Goal: Information Seeking & Learning: Learn about a topic

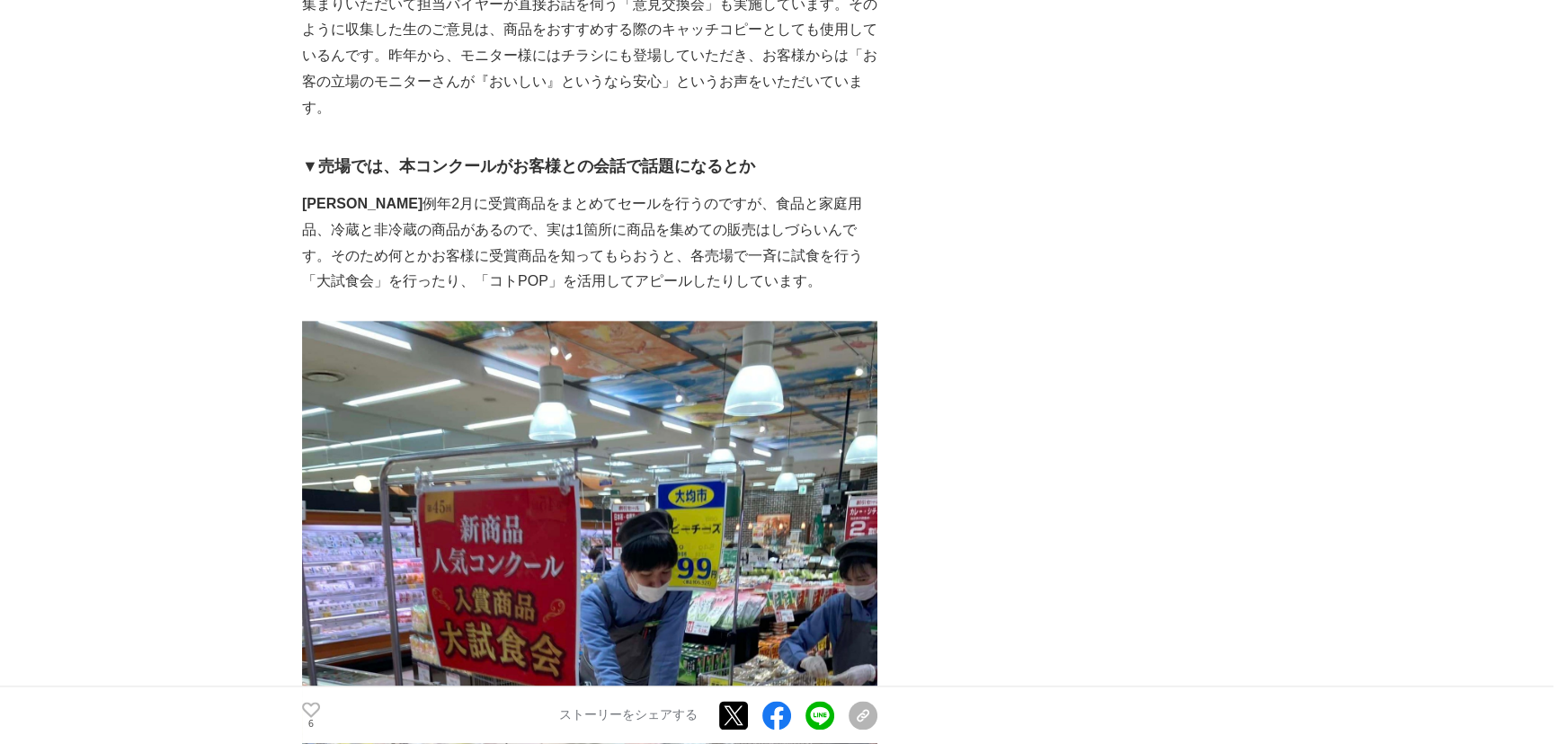
scroll to position [2697, 0]
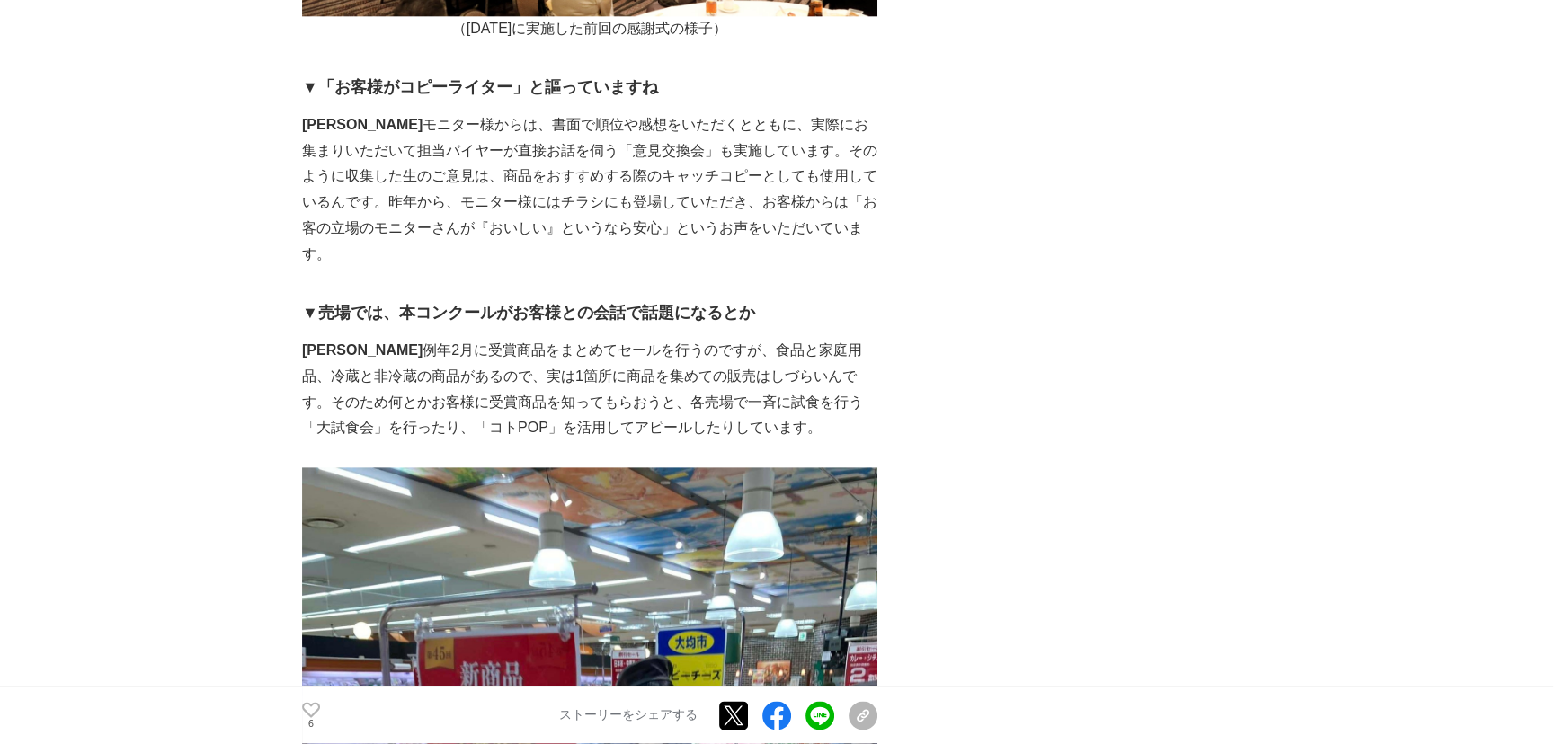
click at [437, 268] on p "山口 　モニター様からは、書面で順位や感想をいただくとともに、実際にお集まりいただいて担当バイヤーが直接お話を伺う「意見交換会」も実施しています。そのように収…" at bounding box center [589, 190] width 575 height 156
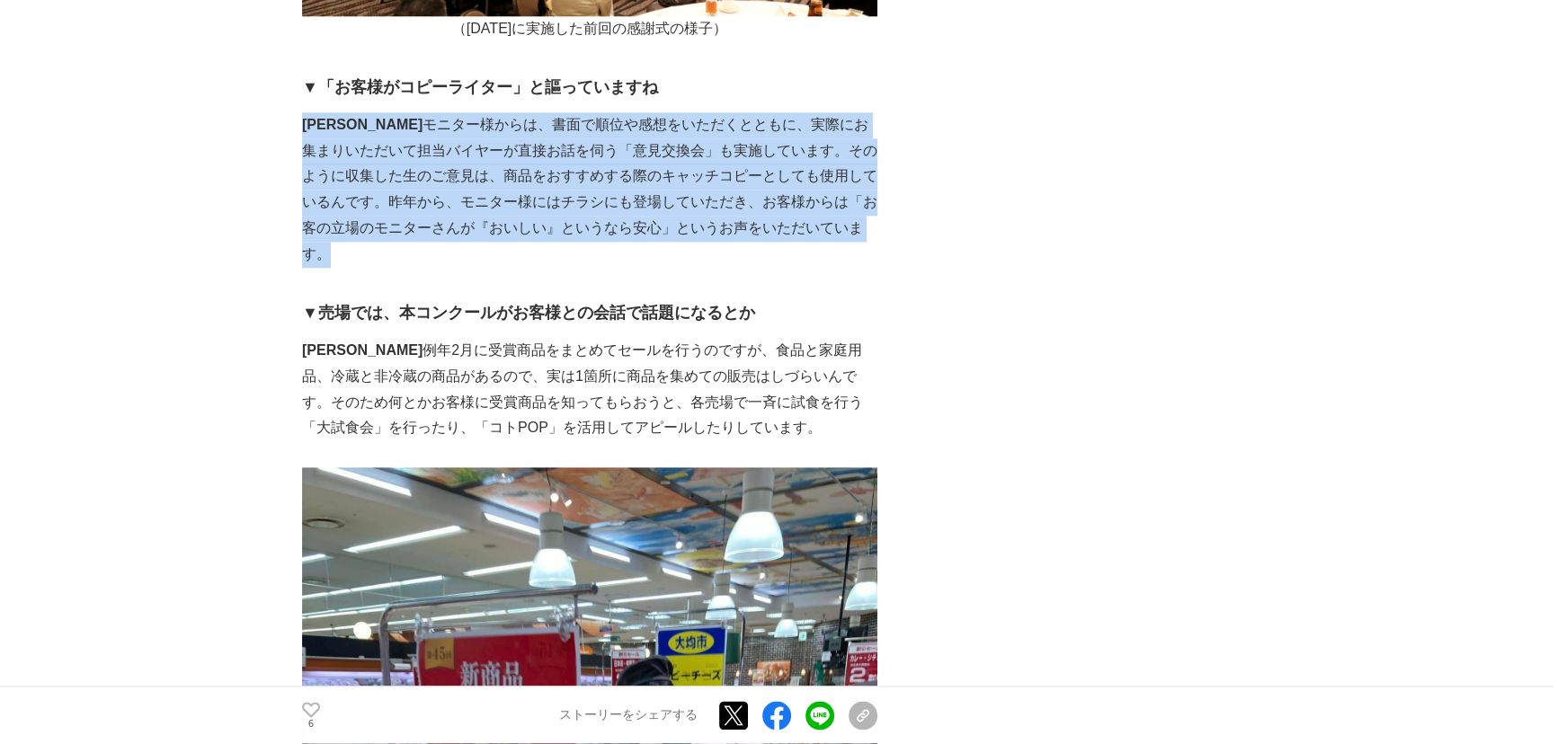
click at [437, 268] on p "山口 　モニター様からは、書面で順位や感想をいただくとともに、実際にお集まりいただいて担当バイヤーが直接お話を伺う「意見交換会」も実施しています。そのように収…" at bounding box center [589, 190] width 575 height 156
click at [438, 265] on div "サミットは毎年、その年に販売した様々な新商品をお客様モニターの皆様に試してもらい評価していただく、独自の「新商品人気コンクール」を実施しています。メーカー様と…" at bounding box center [589, 192] width 575 height 5200
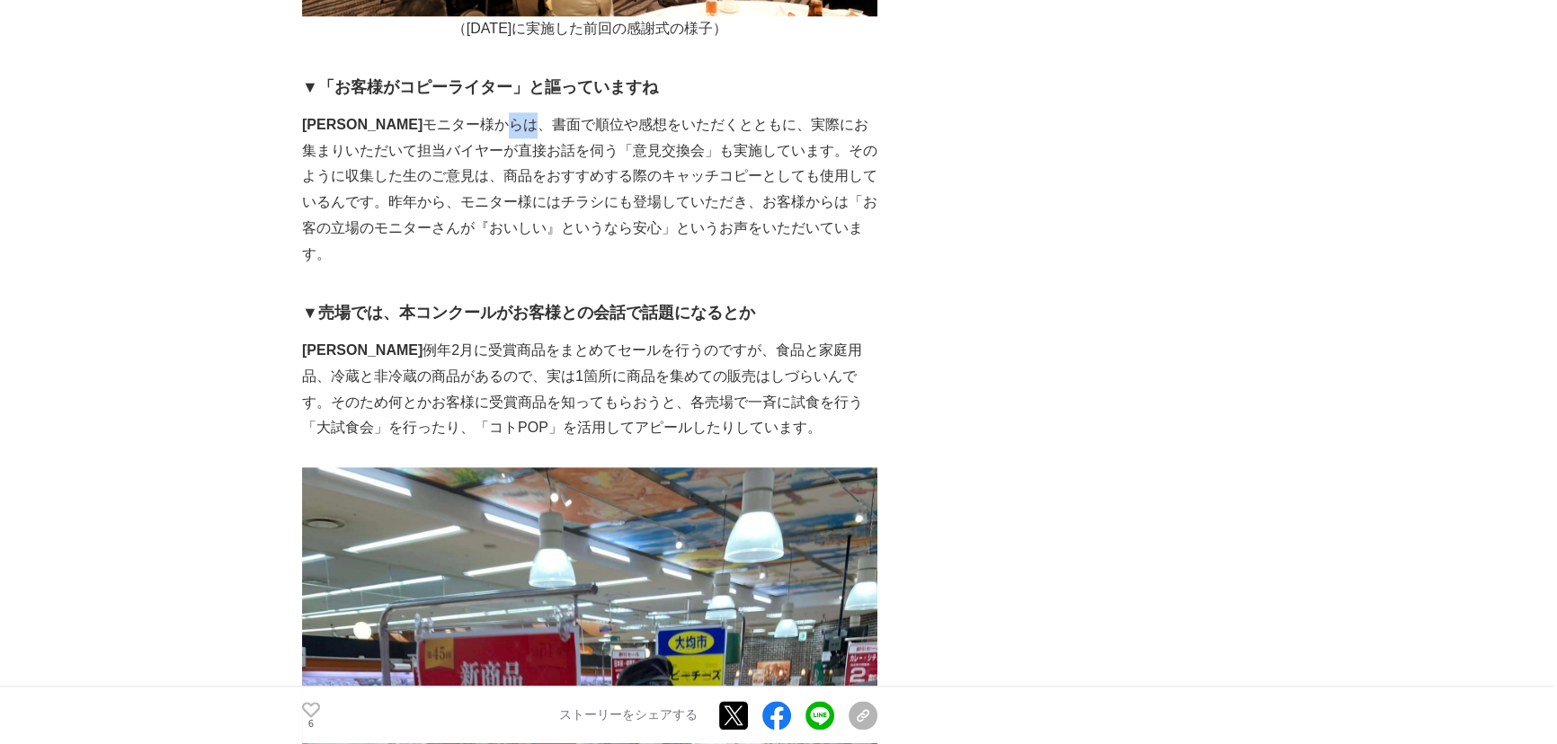
click at [438, 265] on div "サミットは毎年、その年に販売した様々な新商品をお客様モニターの皆様に試してもらい評価していただく、独自の「新商品人気コンクール」を実施しています。メーカー様と…" at bounding box center [589, 192] width 575 height 5200
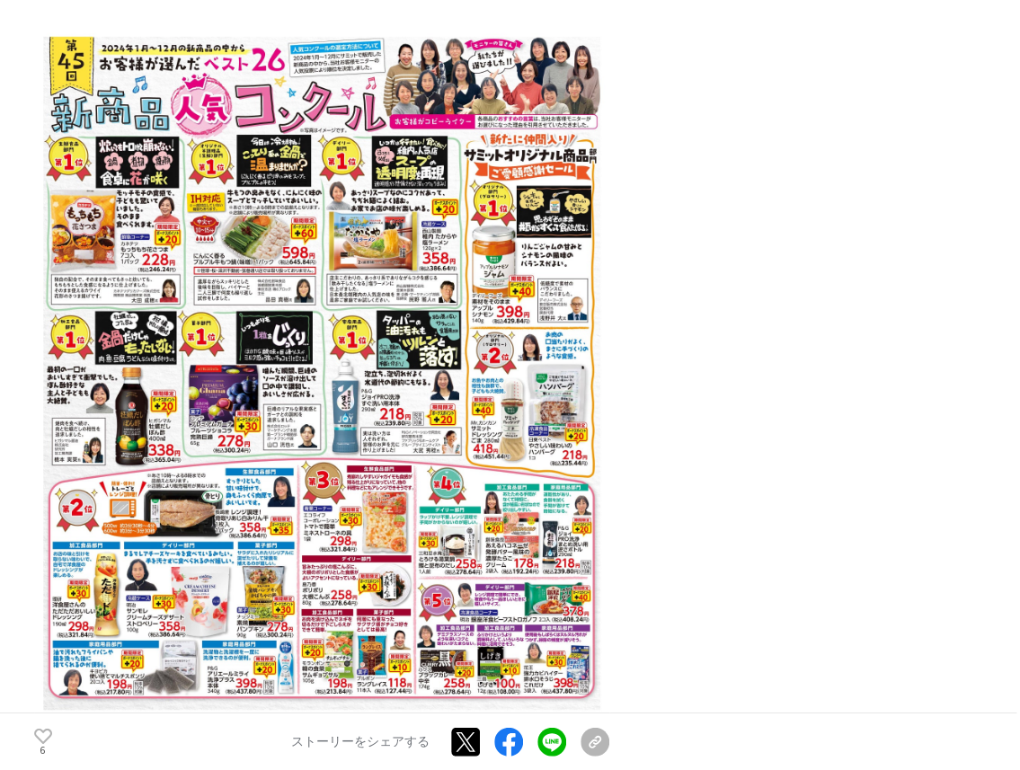
scroll to position [1144, 0]
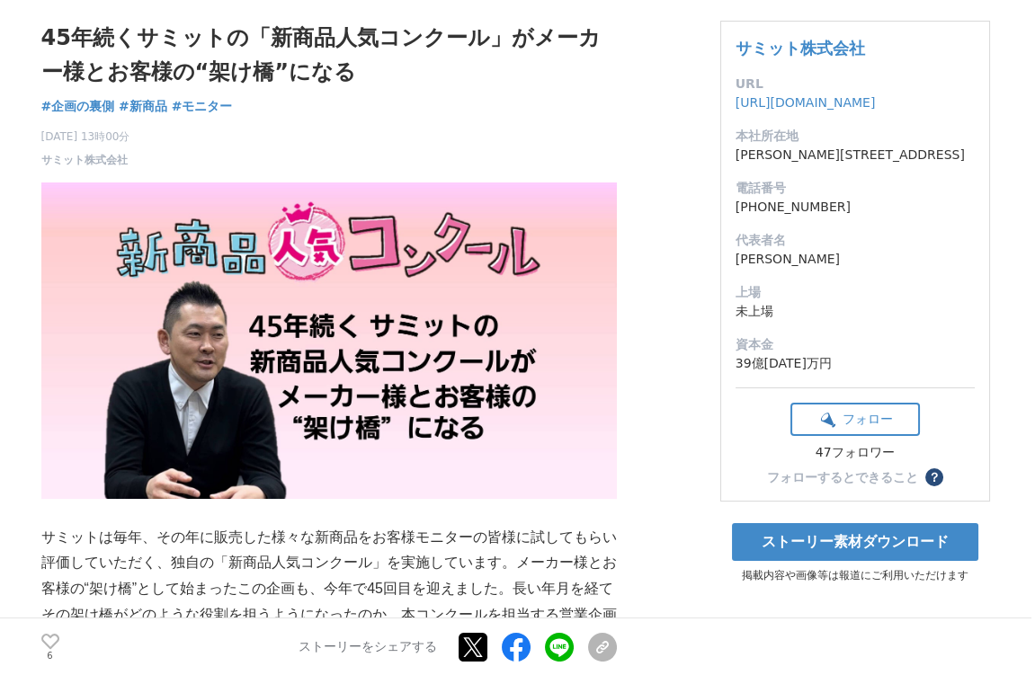
scroll to position [0, 0]
